Goal: Information Seeking & Learning: Understand process/instructions

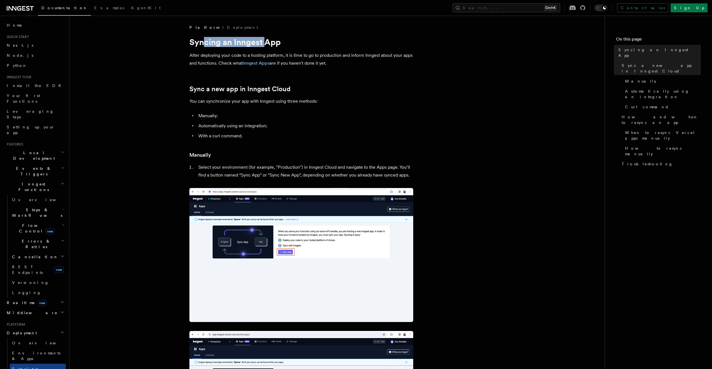
drag, startPoint x: 207, startPoint y: 42, endPoint x: 266, endPoint y: 45, distance: 59.4
click at [266, 45] on h1 "Syncing an Inngest App" at bounding box center [301, 42] width 224 height 10
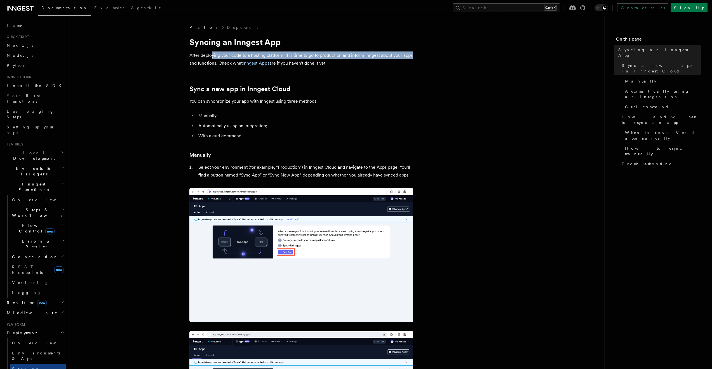
drag, startPoint x: 211, startPoint y: 55, endPoint x: 416, endPoint y: 55, distance: 204.9
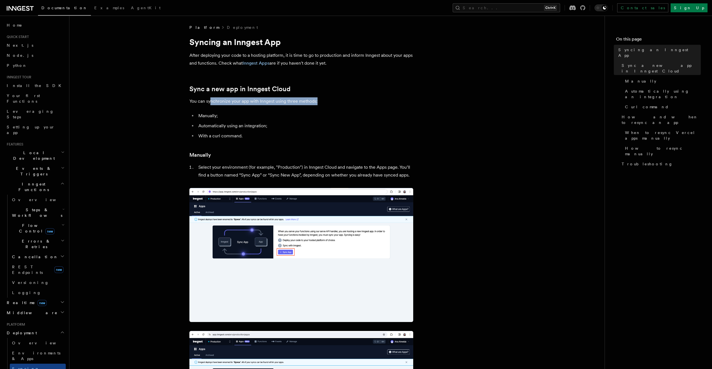
drag, startPoint x: 209, startPoint y: 102, endPoint x: 318, endPoint y: 101, distance: 108.8
click at [318, 101] on p "You can synchronize your app with Inngest using three methods:" at bounding box center [301, 101] width 224 height 8
drag, startPoint x: 204, startPoint y: 117, endPoint x: 213, endPoint y: 117, distance: 9.2
click at [212, 117] on li "Manually;" at bounding box center [305, 116] width 216 height 8
drag, startPoint x: 212, startPoint y: 125, endPoint x: 265, endPoint y: 125, distance: 52.8
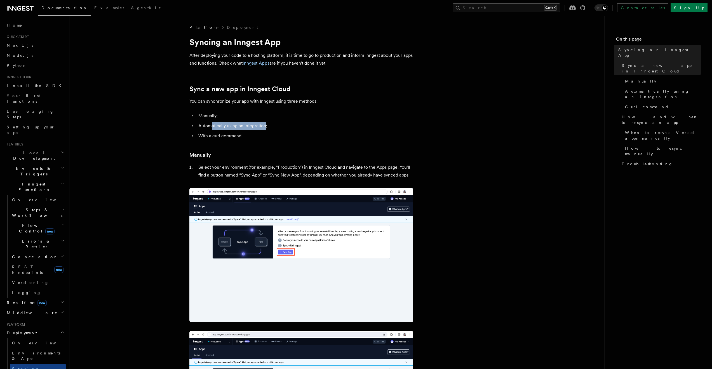
click at [265, 125] on li "Automatically using an integration;" at bounding box center [305, 126] width 216 height 8
drag, startPoint x: 206, startPoint y: 136, endPoint x: 242, endPoint y: 136, distance: 36.4
click at [242, 136] on li "With a curl command." at bounding box center [305, 136] width 216 height 8
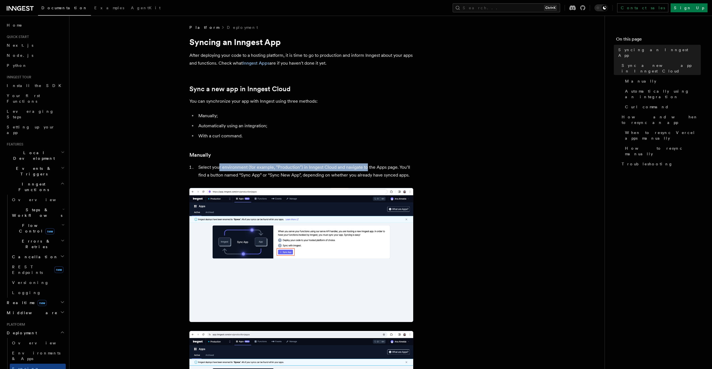
drag, startPoint x: 230, startPoint y: 165, endPoint x: 366, endPoint y: 167, distance: 136.7
click at [366, 167] on li "Select your environment (for example, "Production") in Inngest Cloud and naviga…" at bounding box center [305, 171] width 216 height 16
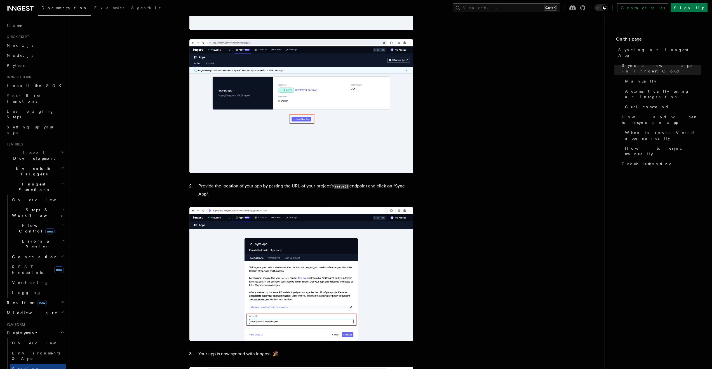
scroll to position [302, 0]
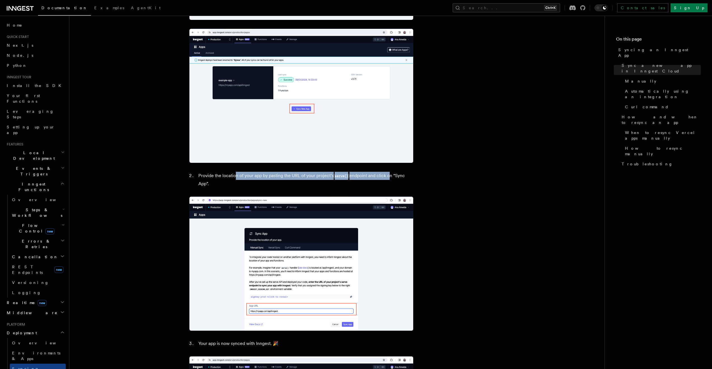
drag, startPoint x: 237, startPoint y: 175, endPoint x: 388, endPoint y: 173, distance: 151.8
click at [388, 173] on li "Provide the location of your app by pasting the URL of your project’s serve() e…" at bounding box center [305, 180] width 216 height 16
click at [201, 182] on ol "Provide the location of your app by pasting the URL of your project’s serve() e…" at bounding box center [301, 180] width 224 height 16
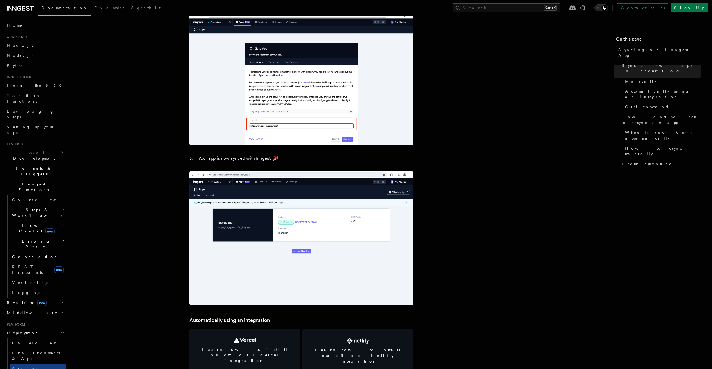
scroll to position [503, 0]
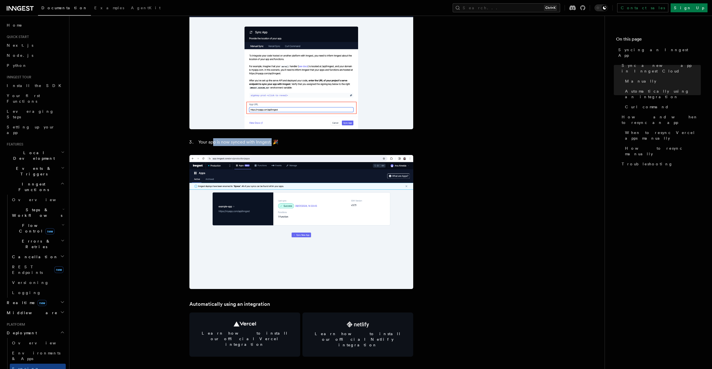
drag, startPoint x: 212, startPoint y: 141, endPoint x: 271, endPoint y: 142, distance: 59.0
click at [271, 142] on li "Your app is now synced with Inngest. 🎉" at bounding box center [305, 142] width 216 height 8
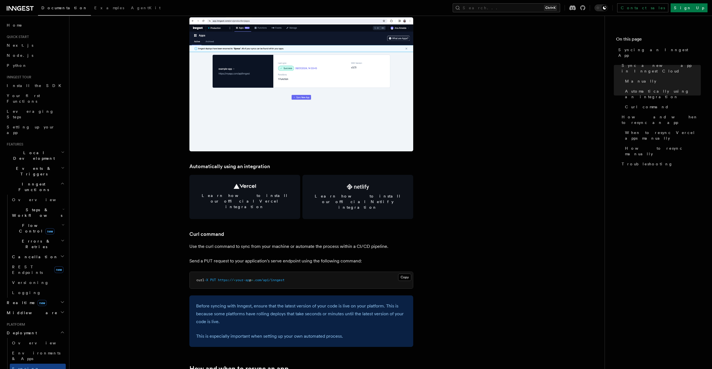
scroll to position [705, 0]
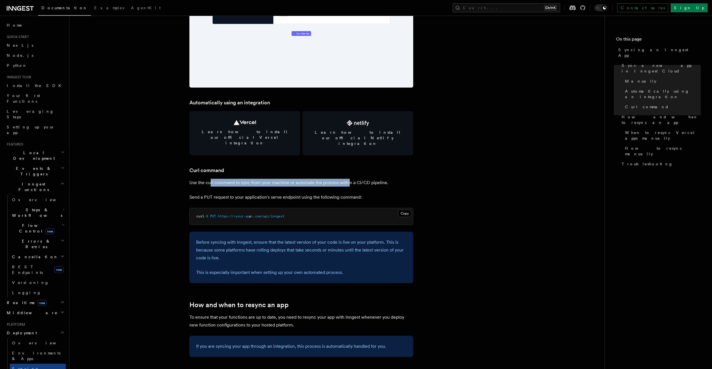
drag, startPoint x: 213, startPoint y: 171, endPoint x: 347, endPoint y: 171, distance: 134.2
click at [347, 179] on p "Use the curl command to sync from your machine or automate the process within a…" at bounding box center [301, 183] width 224 height 8
drag, startPoint x: 375, startPoint y: 170, endPoint x: 200, endPoint y: 173, distance: 175.3
click at [200, 179] on p "Use the curl command to sync from your machine or automate the process within a…" at bounding box center [301, 183] width 224 height 8
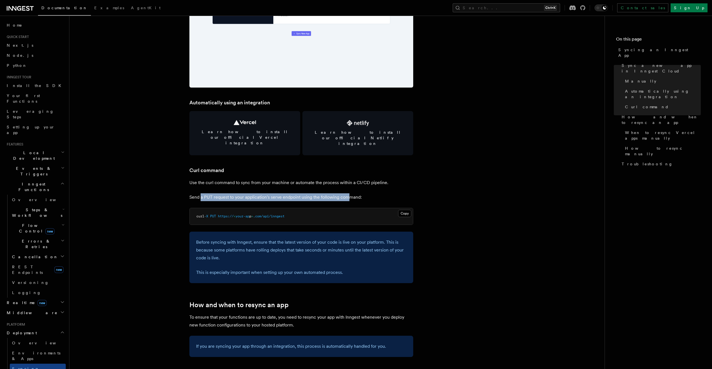
drag, startPoint x: 225, startPoint y: 184, endPoint x: 347, endPoint y: 184, distance: 122.5
click at [347, 193] on p "Send a PUT request to your application's serve endpoint using the following com…" at bounding box center [301, 197] width 224 height 8
drag, startPoint x: 357, startPoint y: 185, endPoint x: 194, endPoint y: 185, distance: 163.6
click at [194, 193] on p "Send a PUT request to your application's serve endpoint using the following com…" at bounding box center [301, 197] width 224 height 8
click at [167, 185] on article "Platform Deployment Syncing an Inngest App After deploying your code to a hosti…" at bounding box center [336, 241] width 517 height 1843
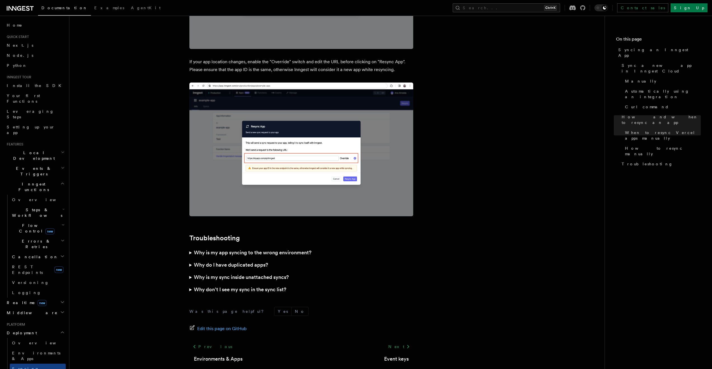
scroll to position [1488, 0]
